Goal: Navigation & Orientation: Find specific page/section

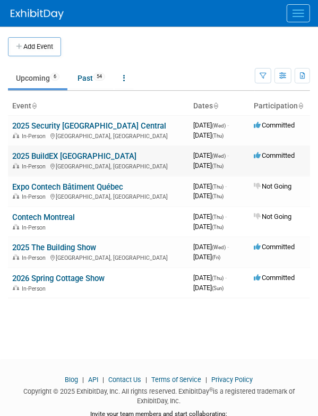
click at [79, 156] on link "2025 BuildEX [GEOGRAPHIC_DATA]" at bounding box center [74, 156] width 124 height 10
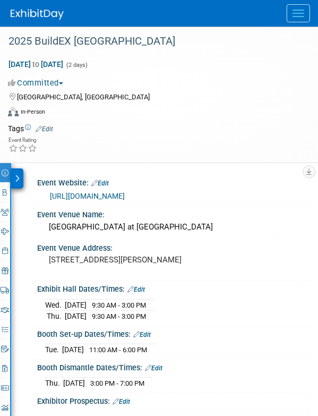
click at [16, 178] on icon at bounding box center [17, 178] width 5 height 7
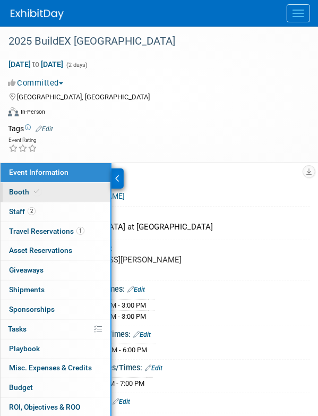
click at [14, 193] on span "Booth" at bounding box center [25, 191] width 32 height 8
